Goal: Task Accomplishment & Management: Manage account settings

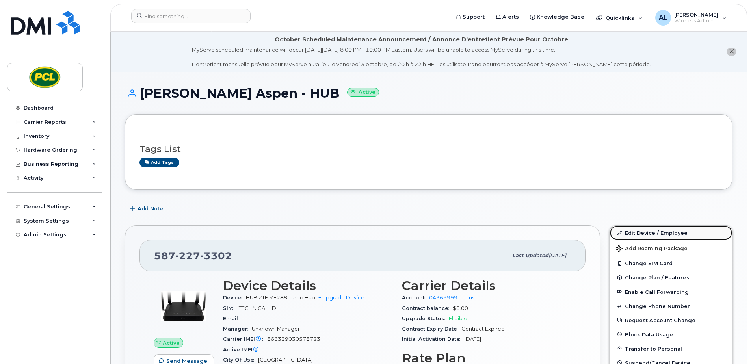
click at [649, 232] on link "Edit Device / Employee" at bounding box center [671, 233] width 122 height 14
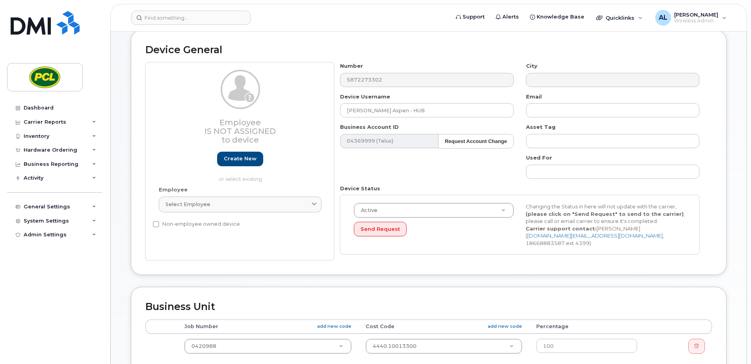
scroll to position [197, 0]
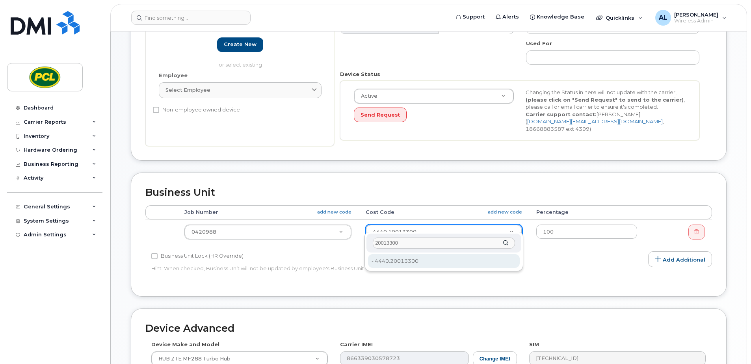
type input "20013300"
type input "24580"
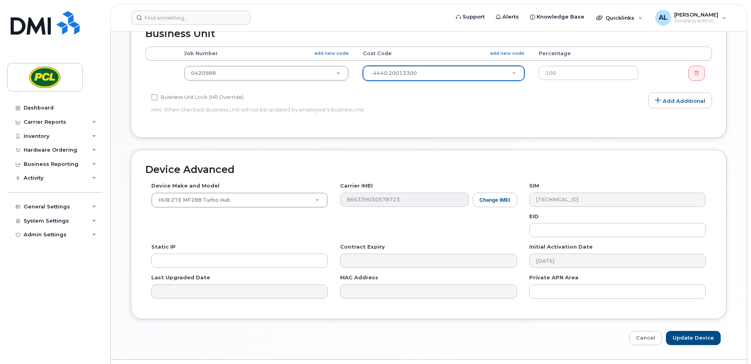
scroll to position [369, 0]
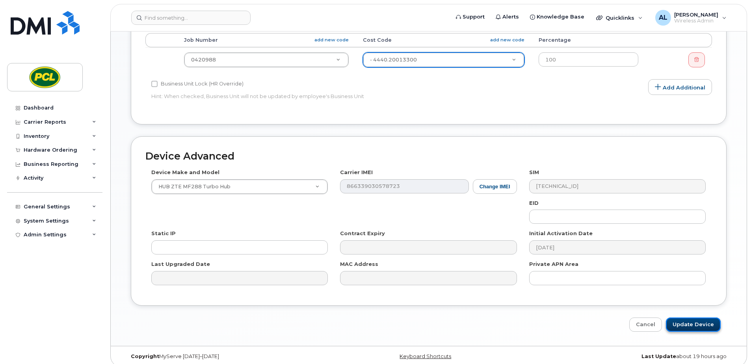
click at [693, 318] on input "Update Device" at bounding box center [693, 325] width 55 height 15
type input "Saving..."
